Goal: Task Accomplishment & Management: Use online tool/utility

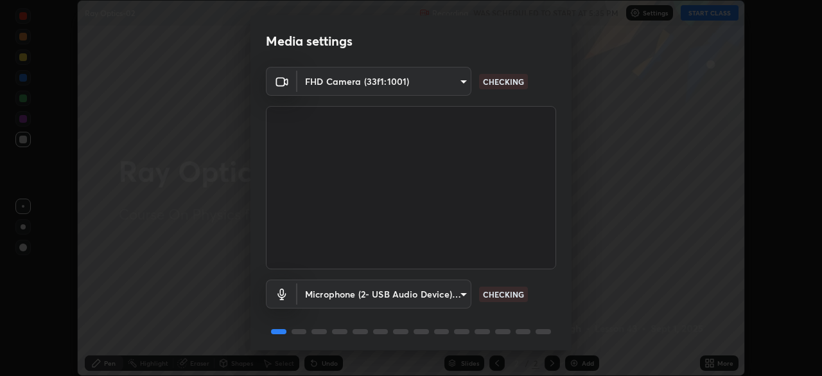
scroll to position [46, 0]
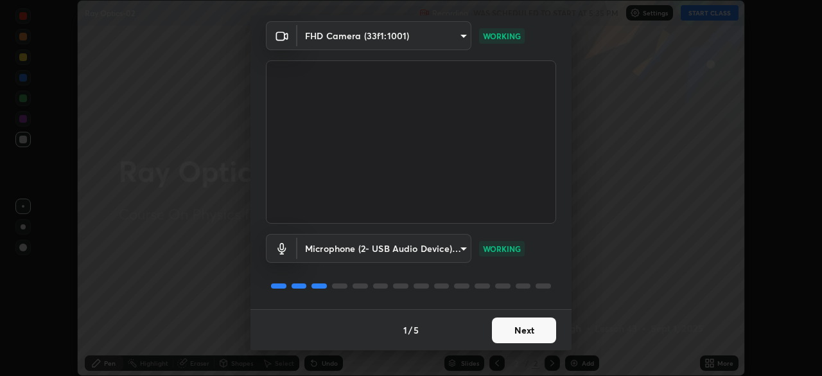
click at [532, 326] on button "Next" at bounding box center [524, 330] width 64 height 26
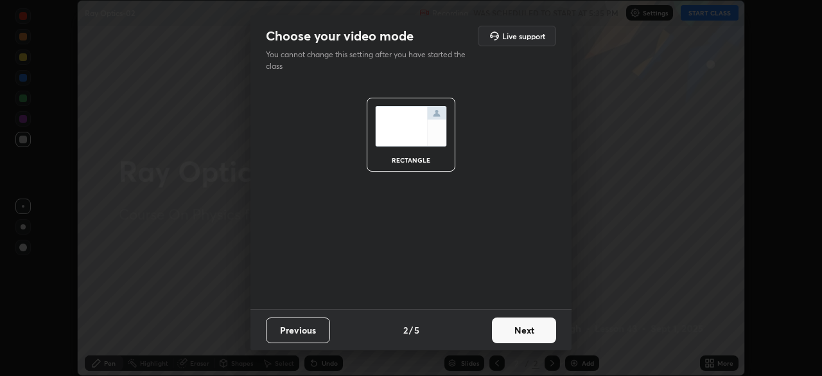
scroll to position [0, 0]
click at [536, 326] on button "Next" at bounding box center [524, 330] width 64 height 26
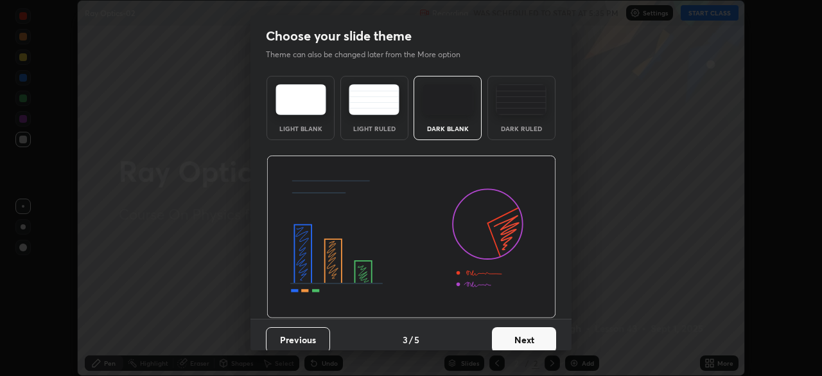
click at [540, 335] on button "Next" at bounding box center [524, 340] width 64 height 26
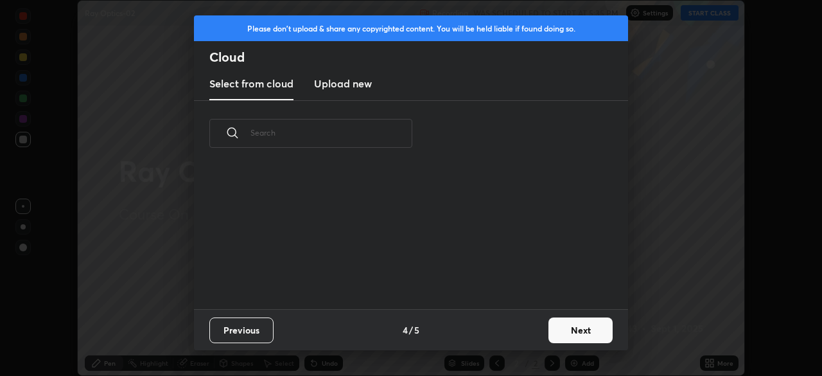
click at [576, 331] on button "Next" at bounding box center [581, 330] width 64 height 26
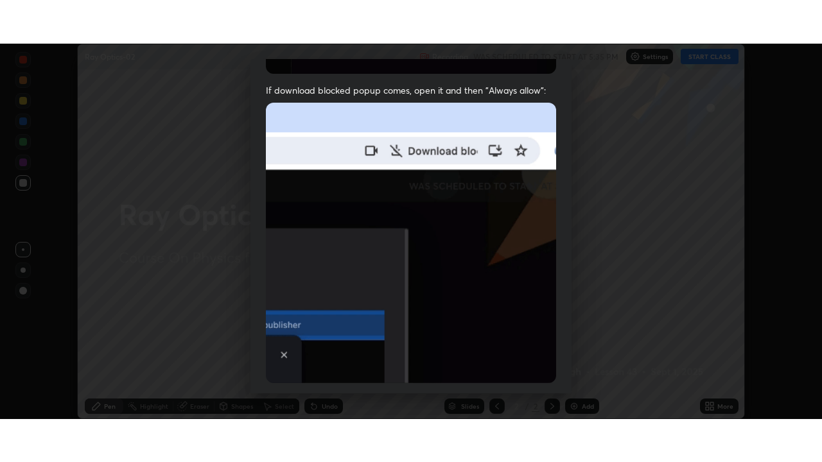
scroll to position [308, 0]
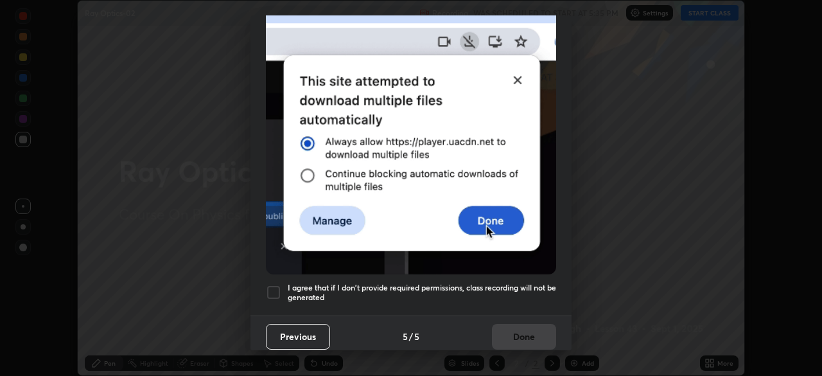
click at [277, 288] on div at bounding box center [273, 292] width 15 height 15
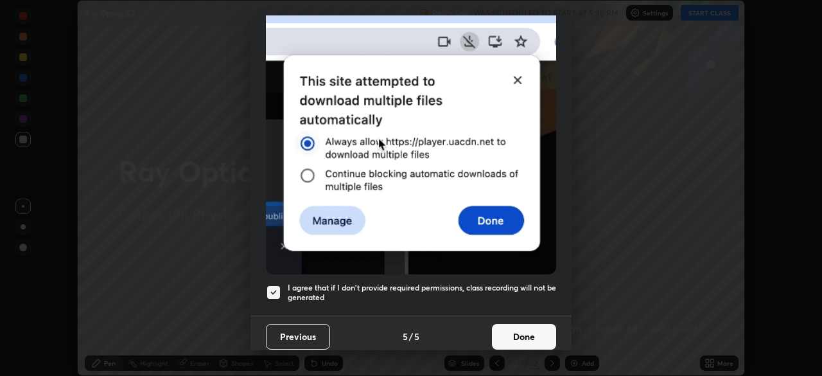
click at [520, 332] on button "Done" at bounding box center [524, 337] width 64 height 26
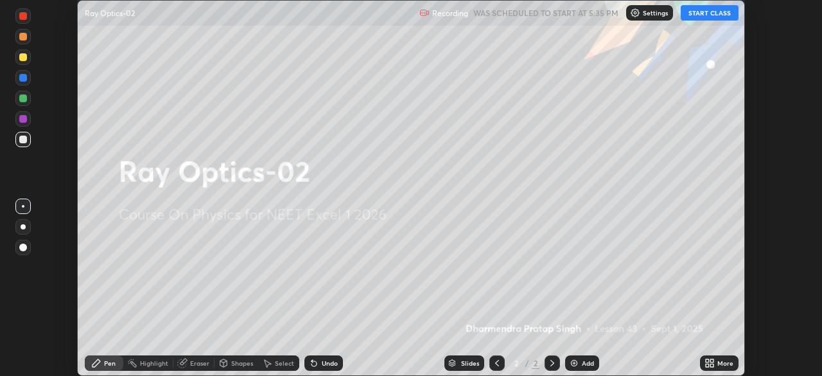
click at [712, 362] on icon at bounding box center [711, 360] width 3 height 3
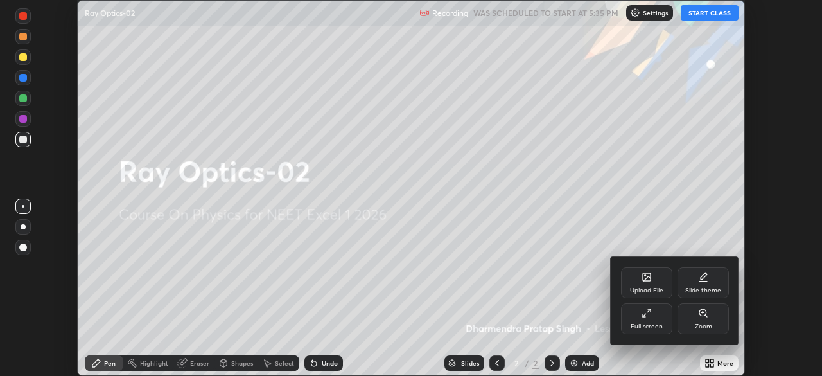
click at [651, 320] on div "Full screen" at bounding box center [646, 318] width 51 height 31
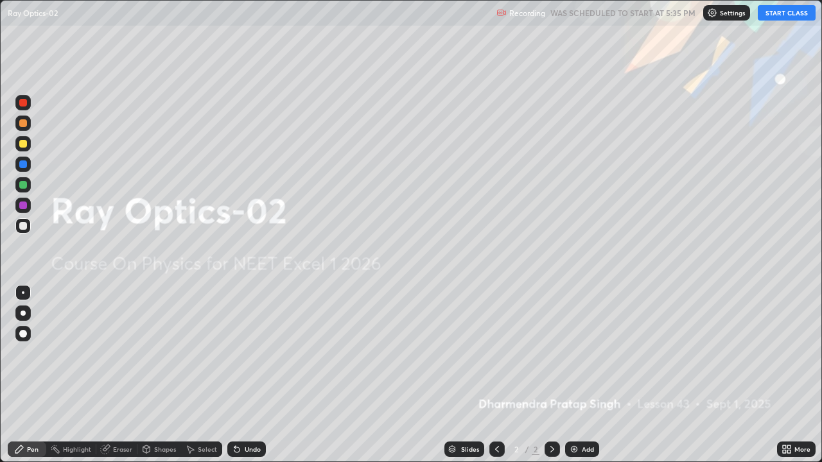
scroll to position [462, 822]
click at [789, 14] on button "START CLASS" at bounding box center [787, 12] width 58 height 15
click at [590, 375] on div "Add" at bounding box center [588, 449] width 12 height 6
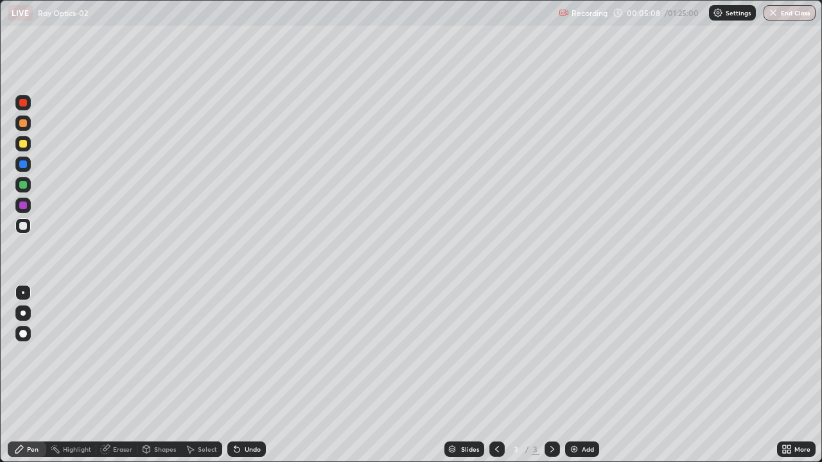
click at [38, 375] on div "Pen" at bounding box center [33, 449] width 12 height 6
click at [160, 375] on div "Shapes" at bounding box center [165, 449] width 22 height 6
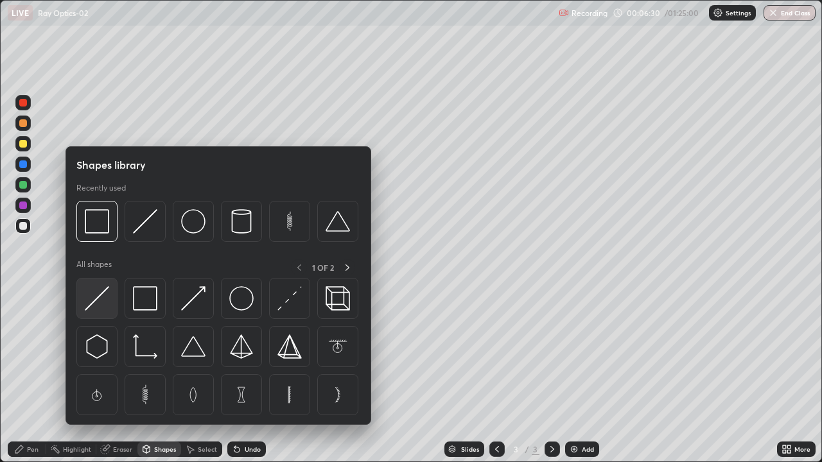
click at [100, 297] on img at bounding box center [97, 298] width 24 height 24
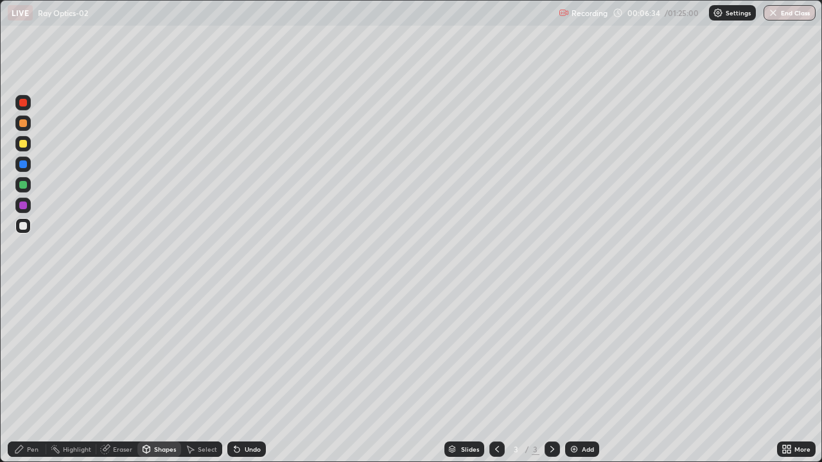
click at [28, 375] on div "Pen" at bounding box center [33, 449] width 12 height 6
click at [31, 375] on div "Pen" at bounding box center [33, 449] width 12 height 6
click at [25, 186] on div at bounding box center [23, 185] width 8 height 8
click at [33, 375] on div "Pen" at bounding box center [33, 449] width 12 height 6
click at [24, 333] on div at bounding box center [23, 334] width 8 height 8
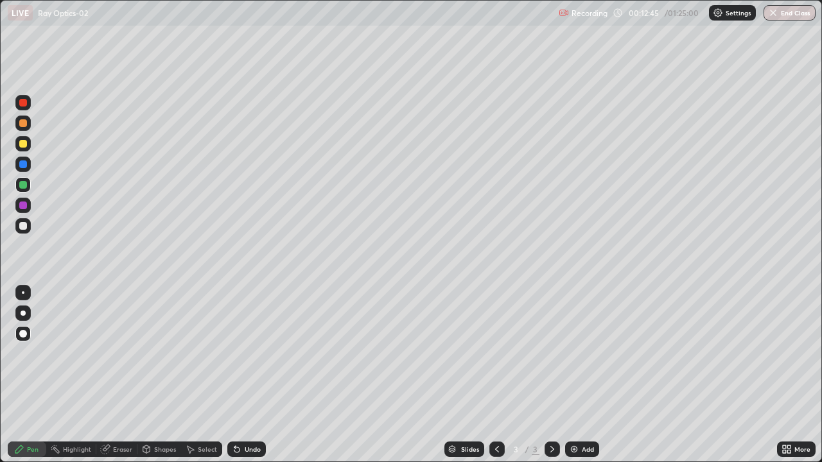
click at [578, 375] on img at bounding box center [574, 449] width 10 height 10
click at [583, 375] on div "Add" at bounding box center [588, 449] width 12 height 6
click at [33, 375] on div "Pen" at bounding box center [33, 449] width 12 height 6
click at [24, 227] on div at bounding box center [23, 226] width 8 height 8
click at [582, 375] on div "Add" at bounding box center [588, 449] width 12 height 6
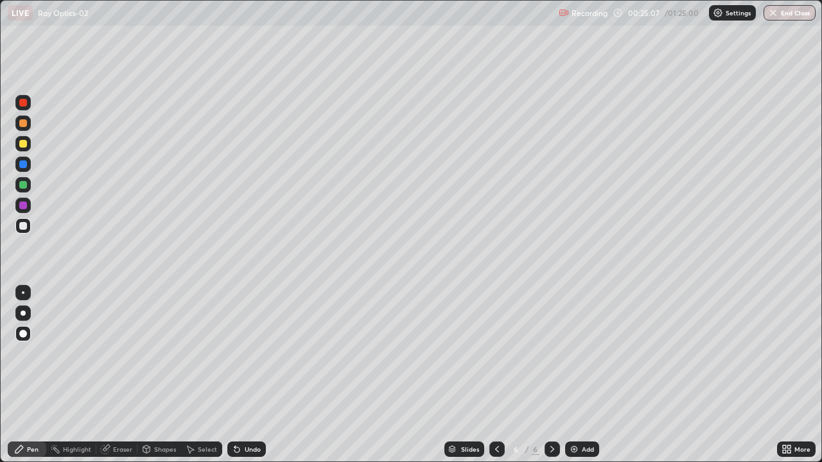
click at [163, 375] on div "Shapes" at bounding box center [165, 449] width 22 height 6
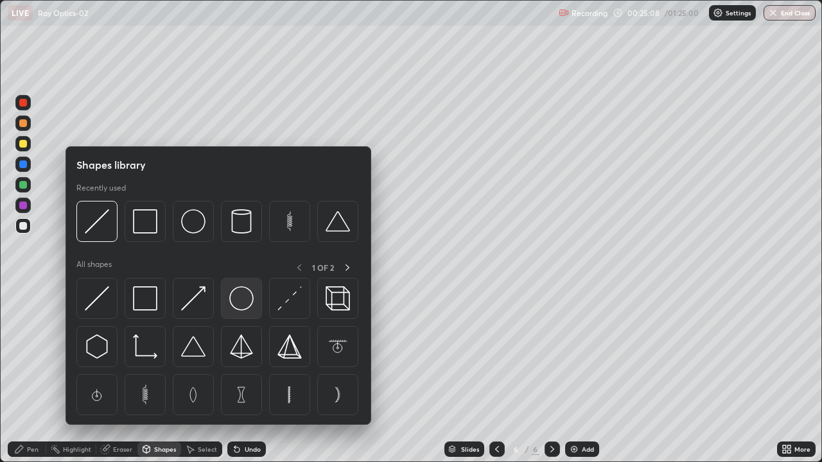
click at [236, 304] on img at bounding box center [241, 298] width 24 height 24
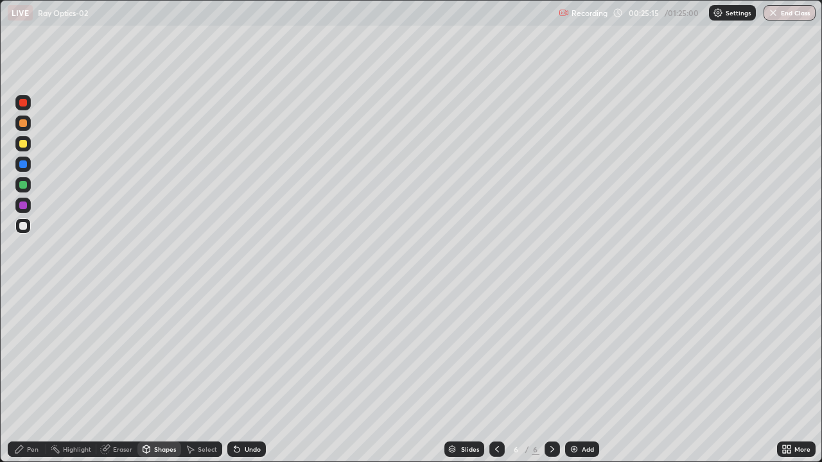
click at [34, 375] on div "Pen" at bounding box center [33, 449] width 12 height 6
click at [23, 293] on div at bounding box center [23, 293] width 3 height 3
click at [28, 207] on div at bounding box center [22, 205] width 15 height 15
click at [682, 375] on div "Slides 6 / 6 Add" at bounding box center [521, 450] width 511 height 26
click at [596, 375] on div "Add" at bounding box center [582, 449] width 34 height 15
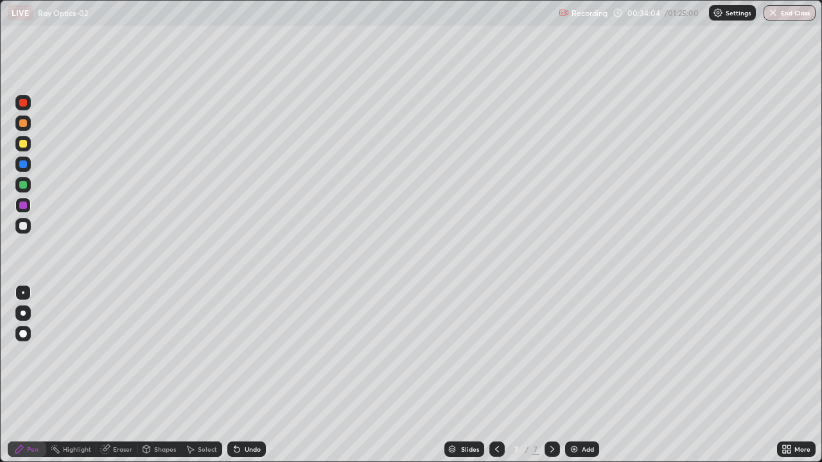
click at [24, 333] on div at bounding box center [23, 334] width 8 height 8
click at [121, 375] on div "Eraser" at bounding box center [122, 449] width 19 height 6
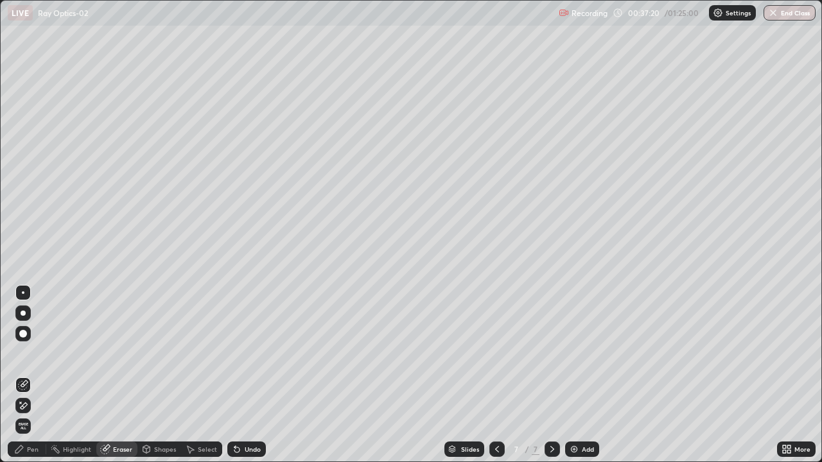
click at [42, 375] on div "Pen" at bounding box center [27, 449] width 39 height 15
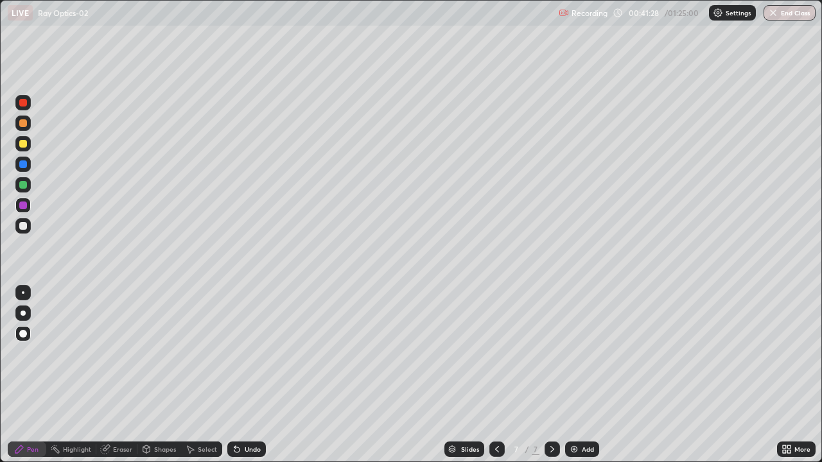
click at [23, 227] on div at bounding box center [23, 226] width 8 height 8
click at [125, 375] on div "Eraser" at bounding box center [122, 449] width 19 height 6
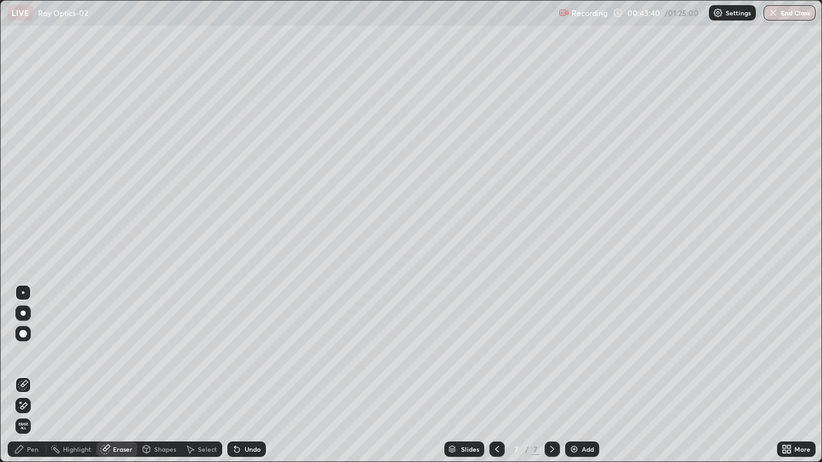
click at [37, 375] on div "Pen" at bounding box center [33, 449] width 12 height 6
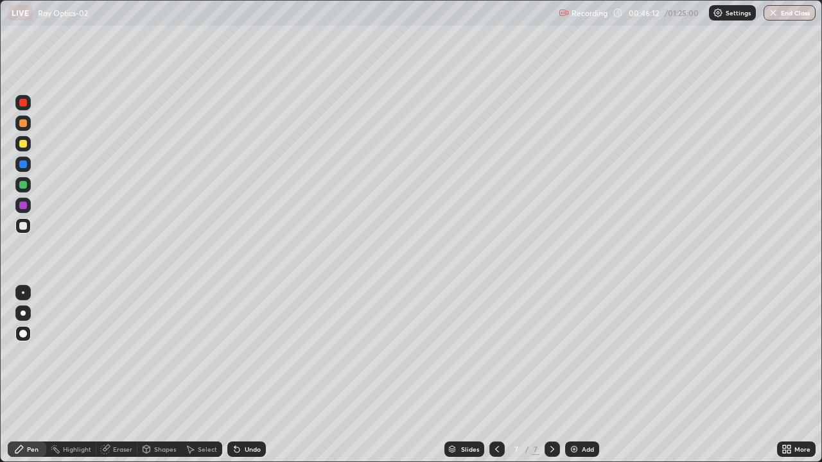
click at [586, 375] on div "Add" at bounding box center [588, 449] width 12 height 6
click at [118, 375] on div "Eraser" at bounding box center [122, 449] width 19 height 6
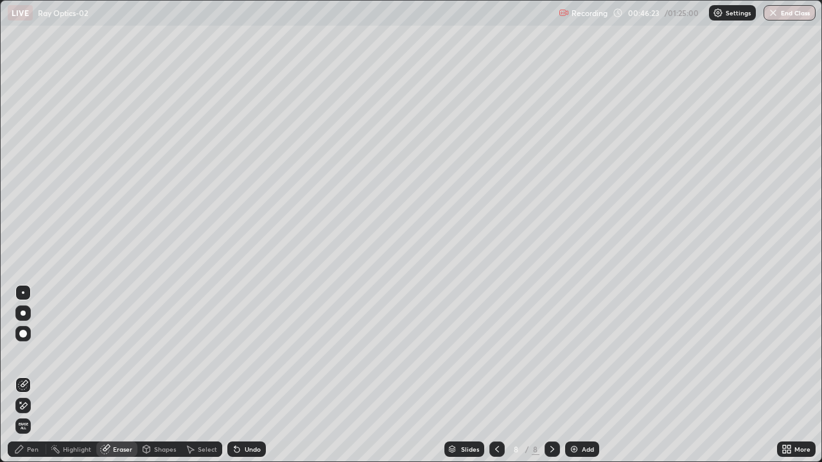
click at [24, 375] on div "Pen" at bounding box center [27, 449] width 39 height 15
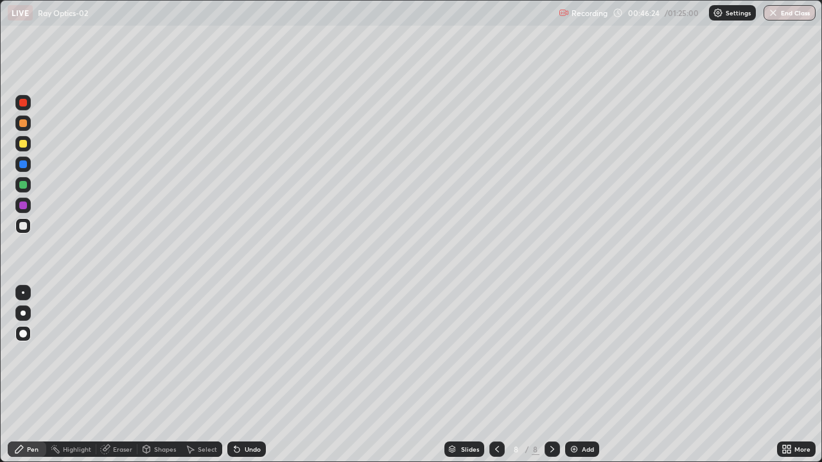
click at [23, 293] on div at bounding box center [23, 293] width 3 height 3
click at [124, 375] on div "Eraser" at bounding box center [122, 449] width 19 height 6
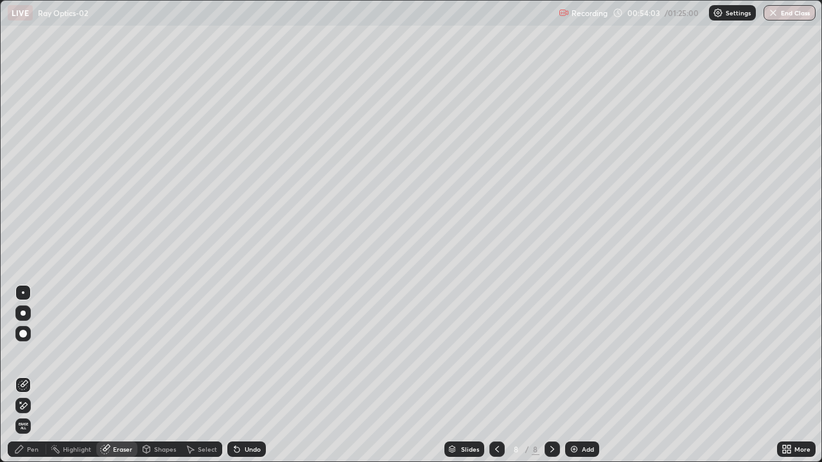
click at [33, 375] on div "Pen" at bounding box center [33, 449] width 12 height 6
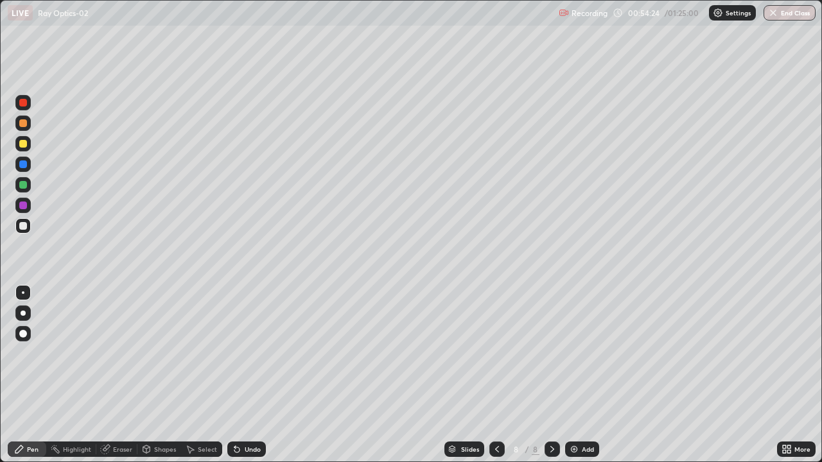
click at [119, 375] on div "Eraser" at bounding box center [122, 449] width 19 height 6
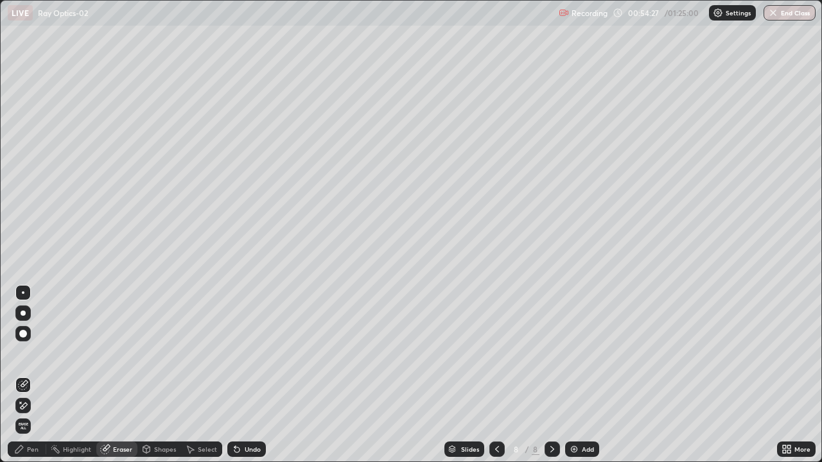
click at [33, 375] on div "Pen" at bounding box center [27, 449] width 39 height 15
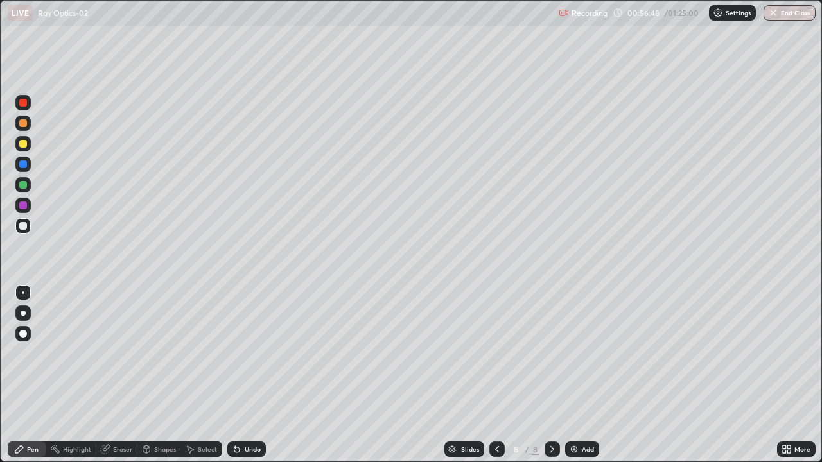
click at [579, 375] on div "Add" at bounding box center [582, 449] width 34 height 15
click at [30, 375] on div "Pen" at bounding box center [33, 449] width 12 height 6
click at [121, 375] on div "Eraser" at bounding box center [122, 449] width 19 height 6
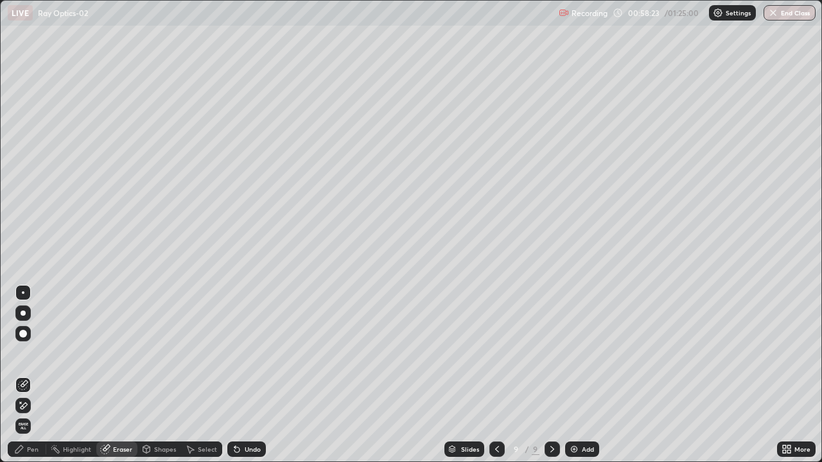
click at [35, 375] on div "Pen" at bounding box center [33, 449] width 12 height 6
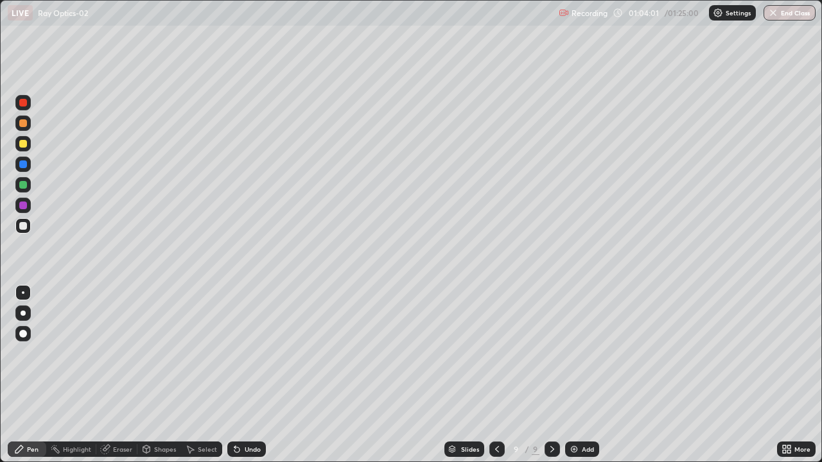
click at [497, 375] on icon at bounding box center [497, 449] width 10 height 10
click at [495, 375] on icon at bounding box center [497, 449] width 10 height 10
click at [552, 375] on icon at bounding box center [552, 449] width 10 height 10
click at [551, 375] on icon at bounding box center [552, 449] width 10 height 10
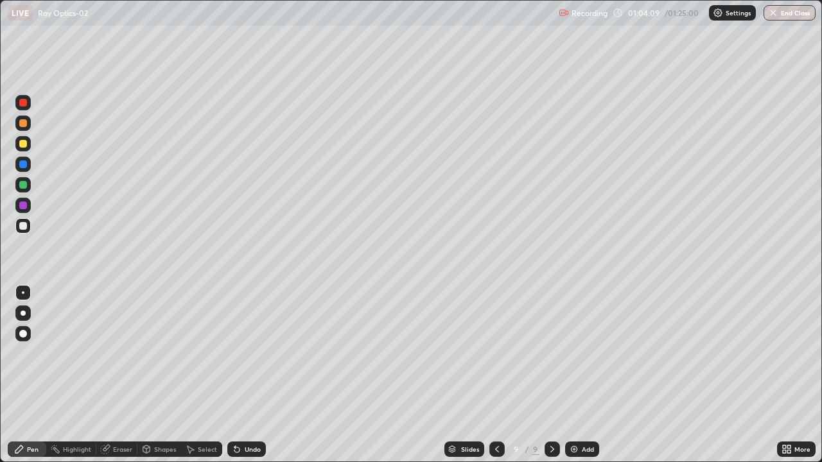
click at [579, 375] on div "Add" at bounding box center [582, 449] width 34 height 15
click at [35, 375] on div "Pen" at bounding box center [27, 449] width 39 height 15
click at [118, 375] on div "Eraser" at bounding box center [122, 449] width 19 height 6
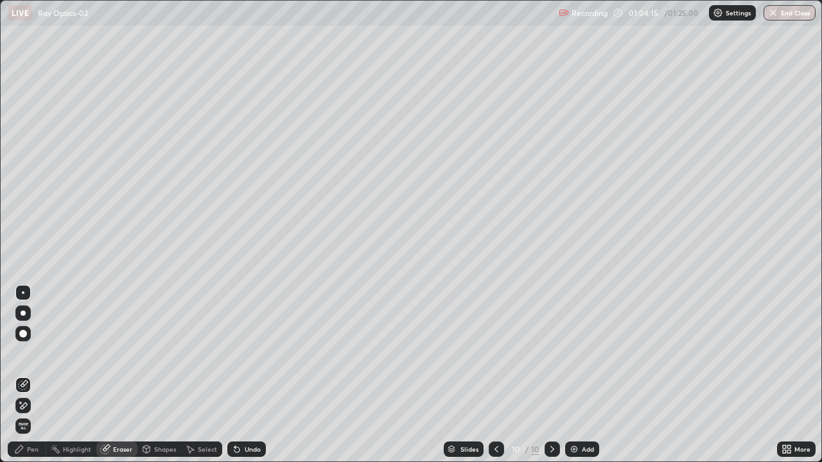
click at [23, 375] on span "Erase all" at bounding box center [23, 427] width 14 height 8
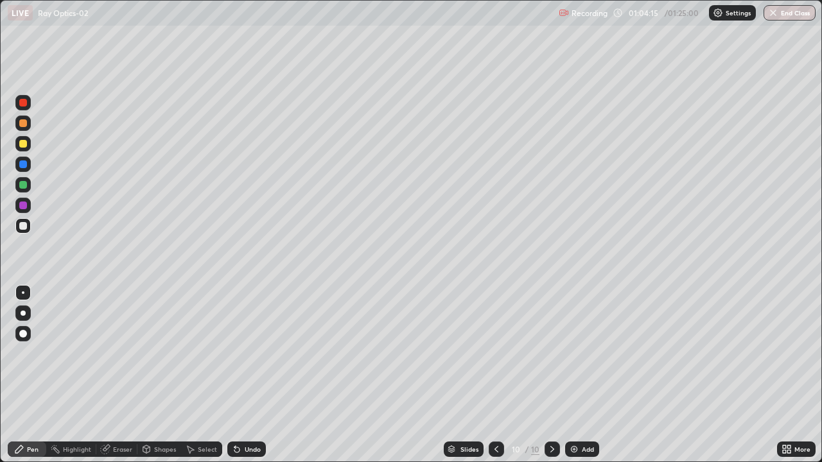
click at [30, 375] on div "Pen" at bounding box center [33, 449] width 12 height 6
click at [23, 335] on div at bounding box center [23, 334] width 8 height 8
click at [31, 375] on div "Pen" at bounding box center [33, 449] width 12 height 6
click at [25, 184] on div at bounding box center [23, 185] width 8 height 8
click at [579, 375] on div "Add" at bounding box center [582, 449] width 34 height 15
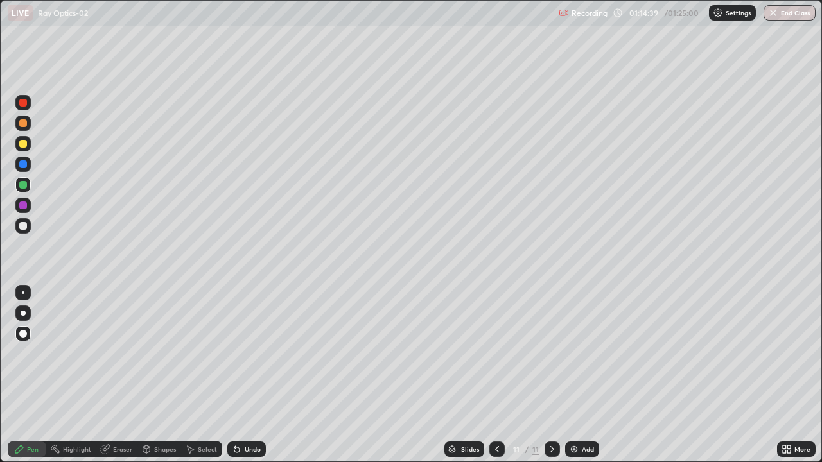
click at [492, 375] on icon at bounding box center [497, 449] width 10 height 10
click at [550, 375] on icon at bounding box center [552, 449] width 4 height 6
click at [795, 17] on button "End Class" at bounding box center [790, 12] width 51 height 15
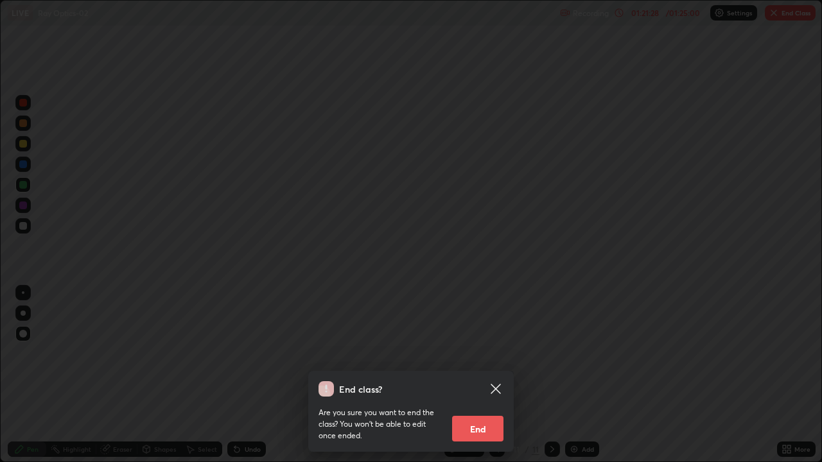
click at [485, 375] on button "End" at bounding box center [477, 429] width 51 height 26
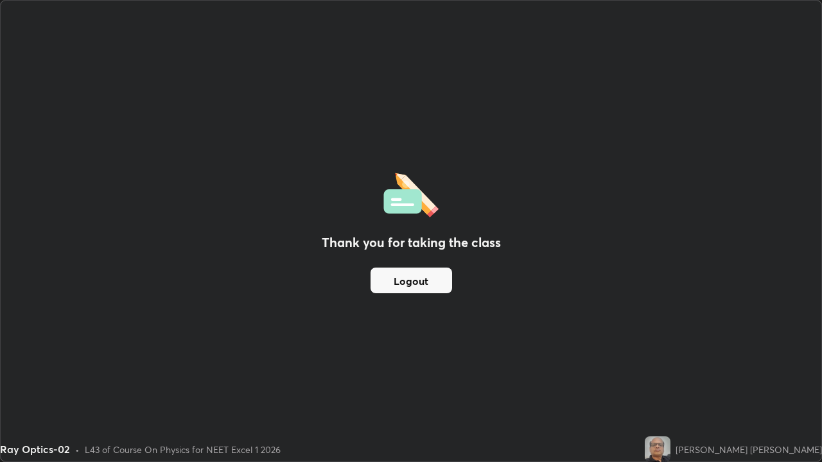
click at [425, 278] on button "Logout" at bounding box center [412, 281] width 82 height 26
